Goal: Check status: Check status

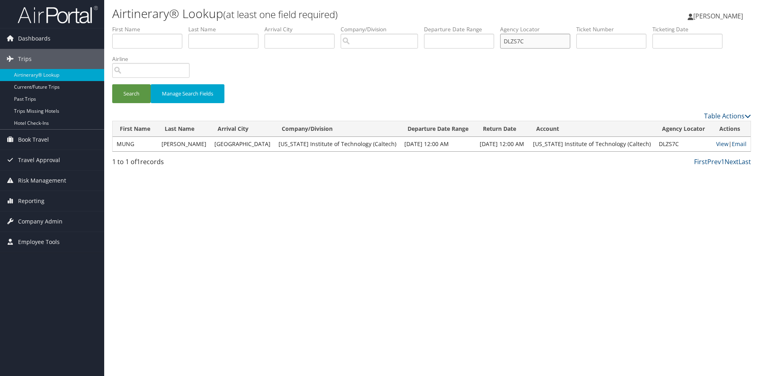
drag, startPoint x: 533, startPoint y: 37, endPoint x: 436, endPoint y: 40, distance: 96.6
click at [436, 25] on ul "First Name Last Name Departure City Arrival City Company/Division Airport/City …" at bounding box center [431, 25] width 639 height 0
paste input "FFNZB"
click at [127, 94] on button "Search" at bounding box center [131, 93] width 38 height 19
click at [717, 142] on link "View" at bounding box center [721, 144] width 12 height 8
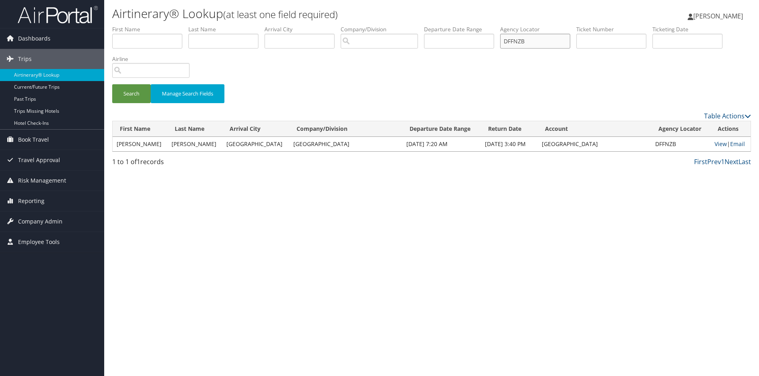
drag, startPoint x: 556, startPoint y: 37, endPoint x: 454, endPoint y: 43, distance: 102.8
click at [454, 25] on ul "First Name Last Name Departure City Arrival City Company/Division Airport/City …" at bounding box center [431, 25] width 639 height 0
paste input "CNRM7F"
type input "CNRM7F"
click at [124, 88] on button "Search" at bounding box center [131, 93] width 38 height 19
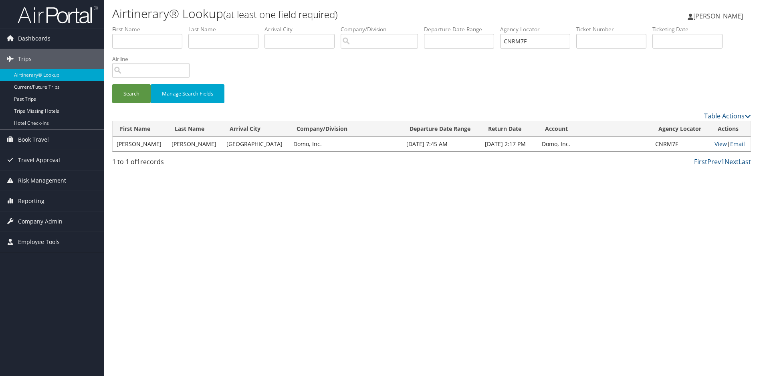
click at [493, 205] on div "Airtinerary® Lookup (at least one field required) [PERSON_NAME] [PERSON_NAME] M…" at bounding box center [431, 188] width 655 height 376
click at [715, 145] on link "View" at bounding box center [721, 144] width 12 height 8
drag, startPoint x: 424, startPoint y: 189, endPoint x: 475, endPoint y: 182, distance: 50.6
click at [426, 189] on div "Airtinerary® Lookup (at least one field required) [PERSON_NAME] [PERSON_NAME] M…" at bounding box center [431, 188] width 655 height 376
drag, startPoint x: 548, startPoint y: 40, endPoint x: 466, endPoint y: 40, distance: 82.2
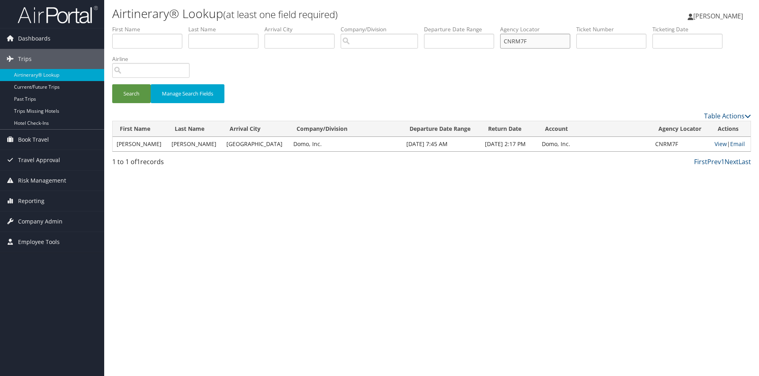
click at [466, 25] on ul "First Name Last Name Departure City Arrival City Company/Division Airport/City …" at bounding box center [431, 25] width 639 height 0
drag, startPoint x: 461, startPoint y: 259, endPoint x: 390, endPoint y: 161, distance: 120.6
click at [462, 259] on div "Airtinerary® Lookup (at least one field required) [PERSON_NAME] [PERSON_NAME] M…" at bounding box center [431, 188] width 655 height 376
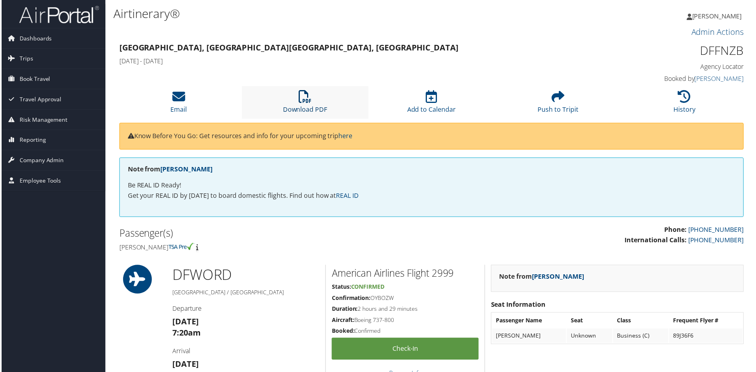
click at [303, 96] on icon at bounding box center [304, 97] width 13 height 13
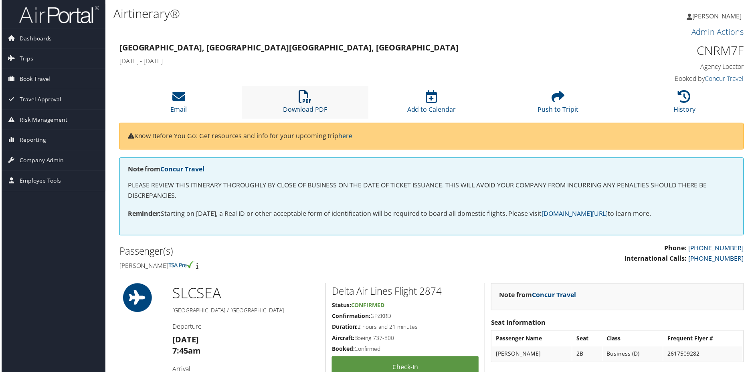
click at [302, 99] on icon at bounding box center [304, 97] width 13 height 13
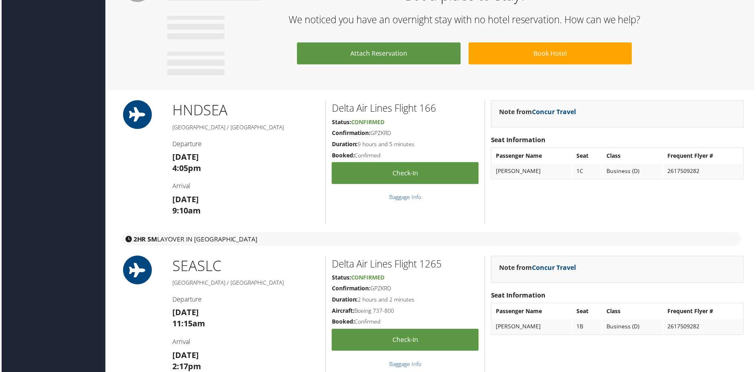
scroll to position [481, 0]
